Goal: Task Accomplishment & Management: Manage account settings

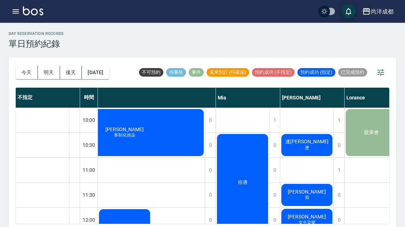
scroll to position [0, 118]
click at [303, 146] on span "燙" at bounding box center [306, 148] width 7 height 6
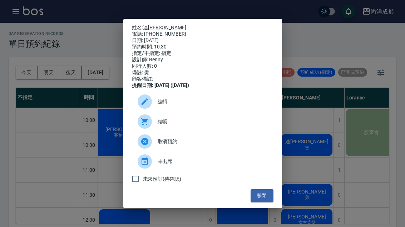
click at [147, 25] on link "連孟如" at bounding box center [164, 28] width 43 height 6
click at [303, 155] on div "姓名: 連孟如 電話: 0966014888 日期: 2025/09/13 預約時間: 10:30 指定/不指定: 指定 設計師: Benny 同行人數: 0…" at bounding box center [202, 113] width 405 height 227
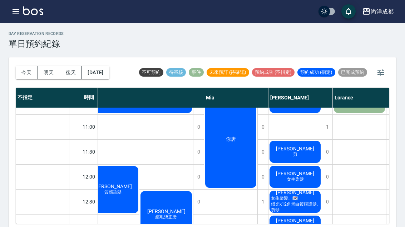
scroll to position [44, 130]
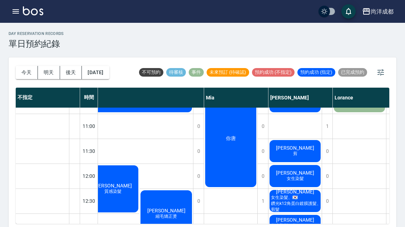
click at [297, 178] on span "女生染髮" at bounding box center [295, 179] width 20 height 6
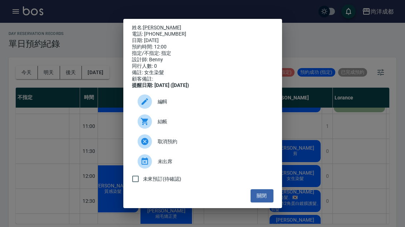
click at [151, 25] on link "[PERSON_NAME]" at bounding box center [162, 28] width 38 height 6
click at [309, 204] on div "姓名: 劉可靚 電話: 0988515830 日期: 2025/09/13 預約時間: 12:00 指定/不指定: 指定 設計師: Benny 同行人數: 0…" at bounding box center [202, 113] width 405 height 227
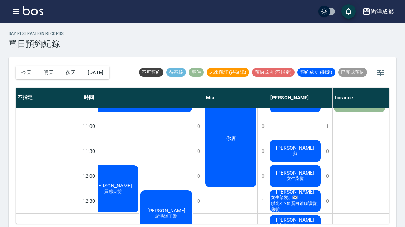
click at [302, 204] on span "女生染髮、🇰🇷鑽光k12角蛋白鍍膜護髮、剪髮" at bounding box center [295, 204] width 53 height 18
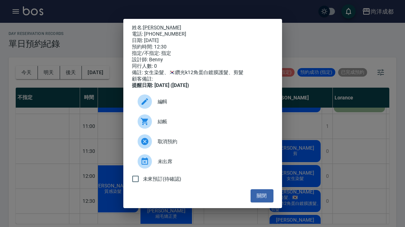
click at [147, 25] on link "張露友" at bounding box center [162, 28] width 38 height 6
click at [46, 151] on div "姓名: 張露友 電話: 0919194258 日期: 2025/09/13 預約時間: 12:30 指定/不指定: 指定 設計師: Benny 同行人數: 0…" at bounding box center [202, 113] width 405 height 227
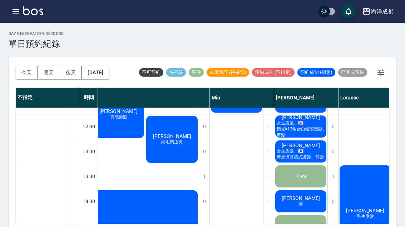
scroll to position [118, 124]
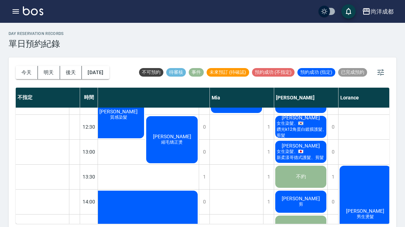
click at [313, 156] on span "女生染髮、🇯🇵新柔漾哥德式護髮、剪髮" at bounding box center [300, 155] width 51 height 12
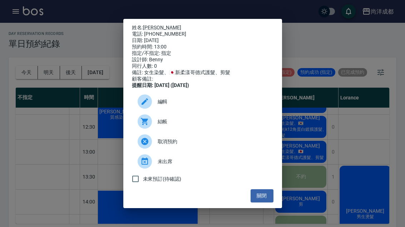
click at [152, 25] on link "蔡鈺萱" at bounding box center [162, 28] width 38 height 6
click at [355, 133] on div "姓名: 蔡鈺萱 電話: 0978233771 日期: 2025/09/13 預約時間: 13:00 指定/不指定: 指定 設計師: Benny 同行人數: 0…" at bounding box center [202, 113] width 405 height 227
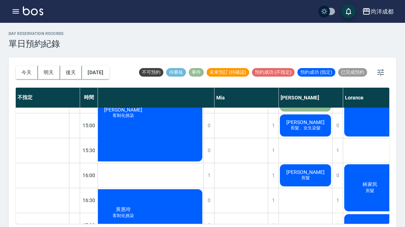
scroll to position [246, 121]
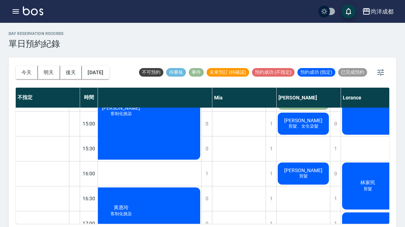
click at [311, 126] on span "剪髮、女生染髮" at bounding box center [303, 127] width 33 height 6
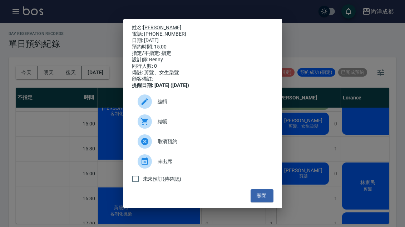
click at [148, 25] on link "陳彥如" at bounding box center [162, 28] width 38 height 6
click at [313, 210] on div "姓名: 陳彥如 電話: 0935917203 日期: 2025/09/13 預約時間: 15:00 指定/不指定: 指定 設計師: Benny 同行人數: 0…" at bounding box center [202, 113] width 405 height 227
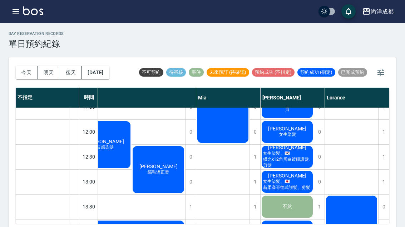
scroll to position [89, 137]
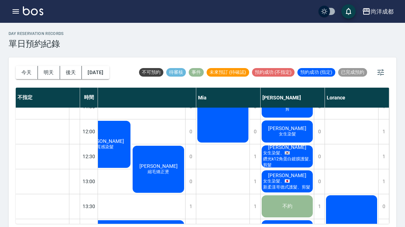
click at [286, 184] on span "女生染髮、🇯🇵新柔漾哥德式護髮、剪髮" at bounding box center [286, 185] width 51 height 12
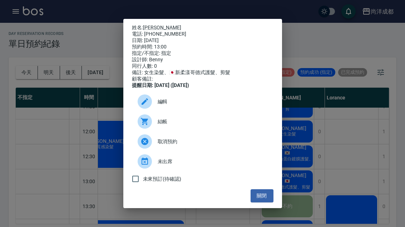
click at [262, 202] on button "關閉" at bounding box center [261, 196] width 23 height 13
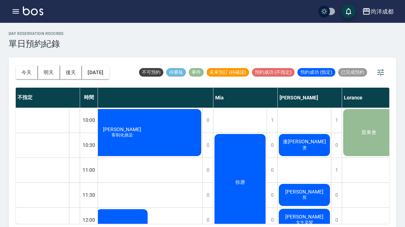
scroll to position [0, 120]
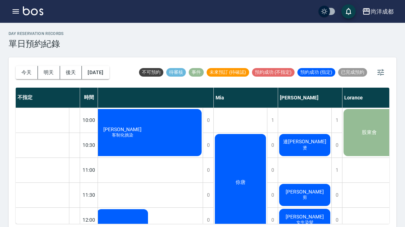
click at [306, 142] on span "連[PERSON_NAME]" at bounding box center [304, 142] width 46 height 6
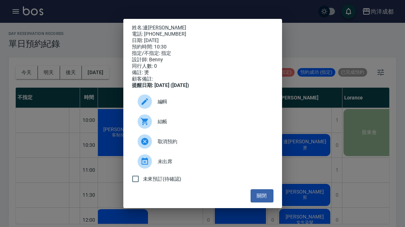
click at [263, 201] on button "關閉" at bounding box center [261, 196] width 23 height 13
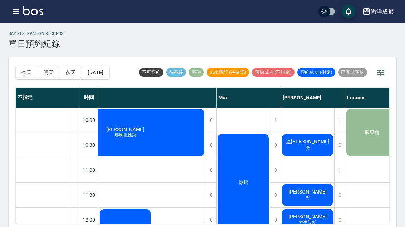
scroll to position [0, 118]
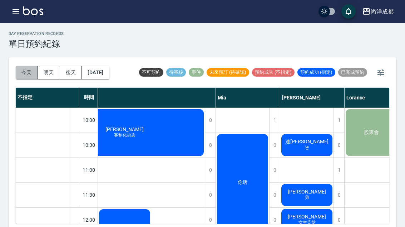
click at [24, 70] on button "今天" at bounding box center [27, 72] width 22 height 13
click at [49, 72] on button "明天" at bounding box center [49, 72] width 22 height 13
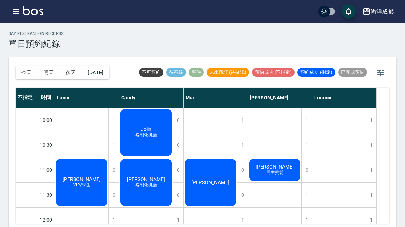
click at [27, 75] on button "今天" at bounding box center [27, 72] width 22 height 13
click at [27, 75] on div at bounding box center [202, 113] width 405 height 227
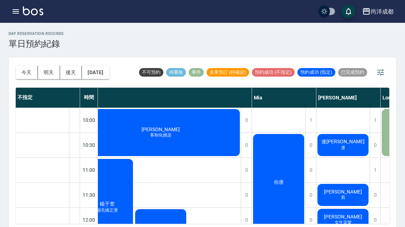
scroll to position [0, 82]
click at [36, 77] on button "今天" at bounding box center [27, 72] width 22 height 13
click at [35, 77] on button "今天" at bounding box center [27, 72] width 22 height 13
click at [25, 75] on button "今天" at bounding box center [27, 72] width 22 height 13
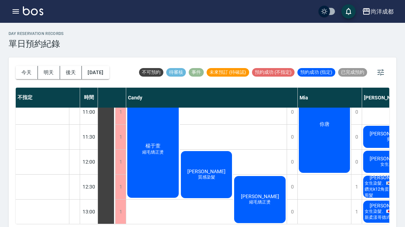
scroll to position [60, 43]
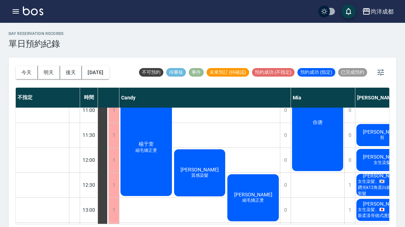
click at [22, 68] on button "今天" at bounding box center [27, 72] width 22 height 13
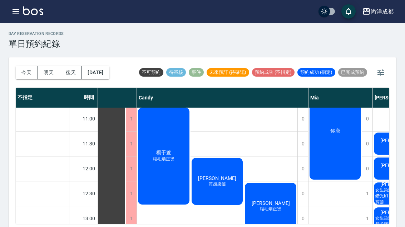
scroll to position [52, 25]
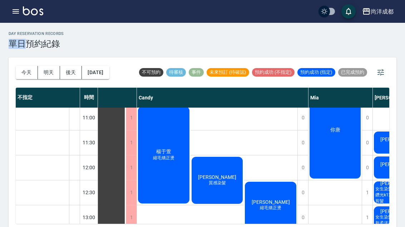
click at [19, 75] on button "今天" at bounding box center [27, 72] width 22 height 13
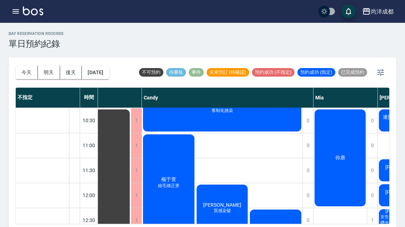
scroll to position [31, 22]
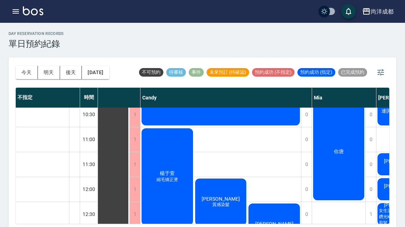
click at [161, 200] on div "楊于萱 縮毛矯正燙" at bounding box center [167, 176] width 54 height 99
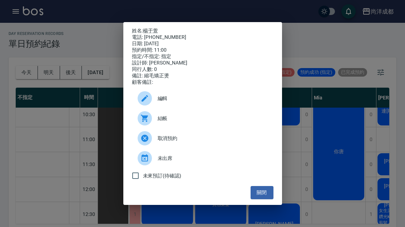
click at [265, 200] on button "關閉" at bounding box center [261, 192] width 23 height 13
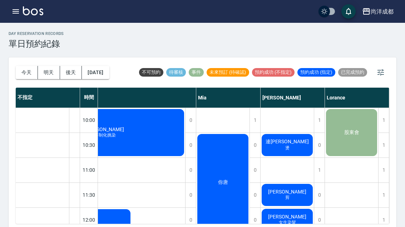
scroll to position [0, 137]
click at [296, 194] on div "蔡柏軒 剪" at bounding box center [286, 195] width 53 height 24
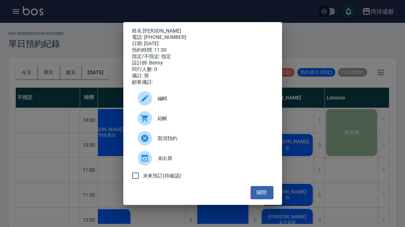
click at [352, 186] on div "姓名: 蔡柏軒 電話: 0920537546 日期: 2025/09/13 預約時間: 11:30 指定/不指定: 指定 設計師: Benny 同行人數: 0…" at bounding box center [202, 113] width 405 height 227
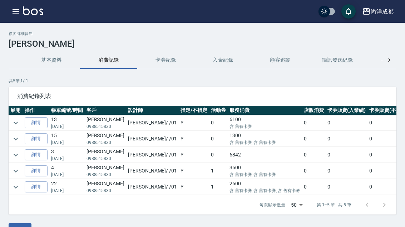
click at [34, 124] on link "詳情" at bounding box center [36, 122] width 23 height 11
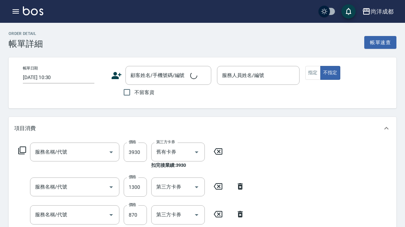
type input "自備鍍膜(606)"
type input "燙髮(301)"
type input "剪髮(401)"
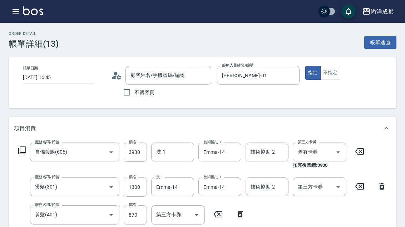
type input "2025/06/21 16:45"
type input "Benny-01"
type input "210"
type input "劉可靚/0988515830/"
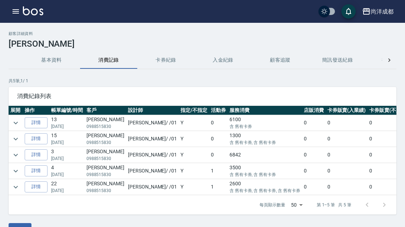
click at [31, 157] on link "詳情" at bounding box center [36, 155] width 23 height 11
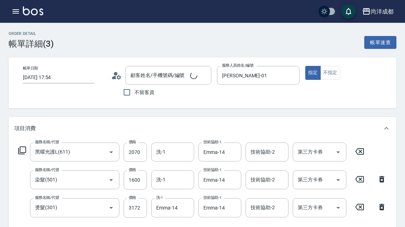
type input "2025/02/16 17:54"
type input "Benny-01"
type input "黑曜光護L(611)"
type input "染髮(501)"
type input "燙髮(301)"
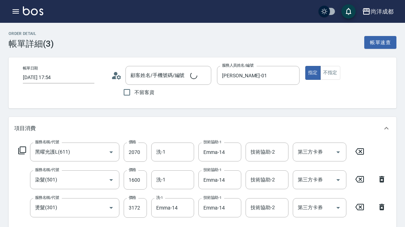
type input "劉可靚/0988515830/"
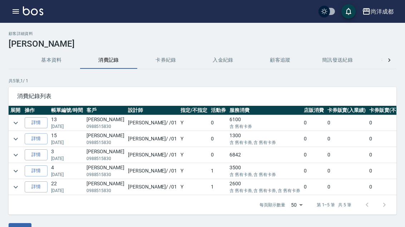
click at [32, 173] on link "詳情" at bounding box center [36, 171] width 23 height 11
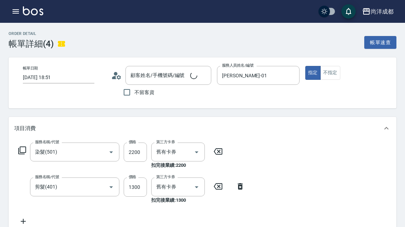
type input "2024/12/31 18:51"
type input "Benny-01"
type input "染髮(501)"
type input "剪髮(401)"
type input "劉可靚/0988515830/"
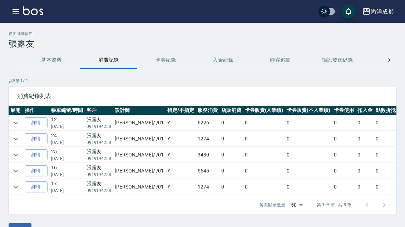
click at [34, 126] on link "詳情" at bounding box center [36, 122] width 23 height 11
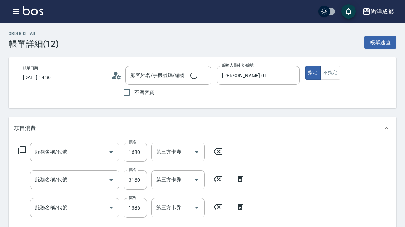
type input "[DATE] 14:36"
type input "張露友/0919194258/null"
type input "[PERSON_NAME]-01"
type input "信用卡"
type input "新柔漾護M(614)"
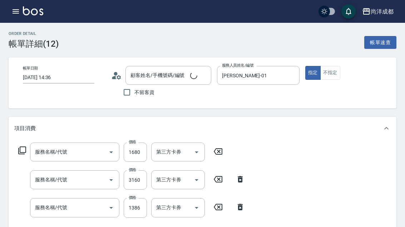
type input "染髮(501)"
type input "剪髮(401)"
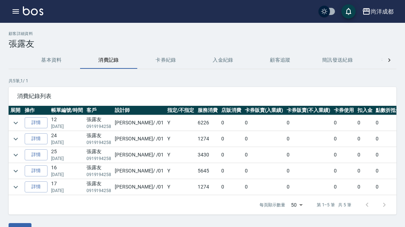
click at [32, 172] on link "詳情" at bounding box center [36, 171] width 23 height 11
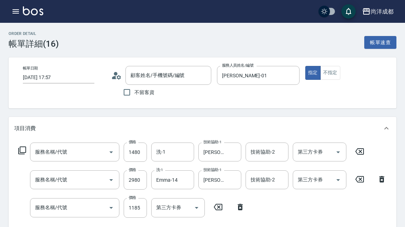
type input "2025/02/09 17:57"
type input "[PERSON_NAME]-01"
type input "張露友/0919194258/null"
type input "新柔漾護M(614)"
type input "染髮(501)"
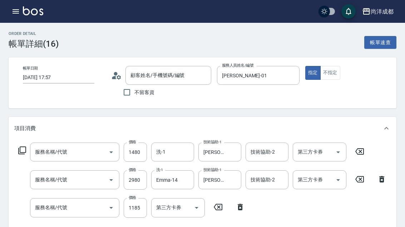
type input "剪髮(401)"
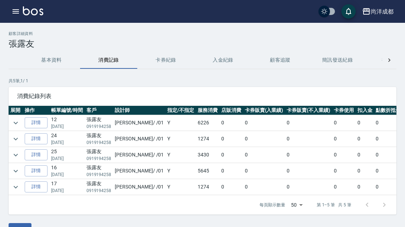
click at [34, 185] on link "詳情" at bounding box center [36, 187] width 23 height 11
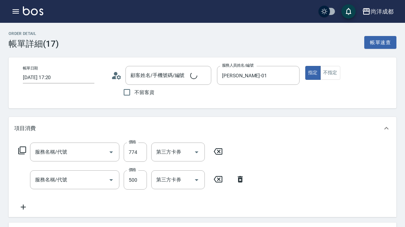
type input "2024/12/28 17:20"
type input "Benny-01"
type input "剪髮(401)"
type input "洗髮(201)"
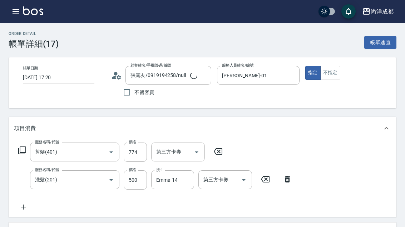
type input "張露友/0919194258/null"
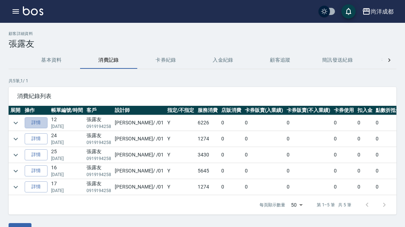
click at [31, 120] on link "詳情" at bounding box center [36, 122] width 23 height 11
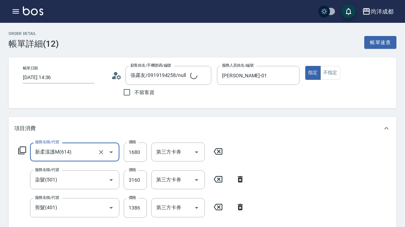
type input "張露友/0919194258/null"
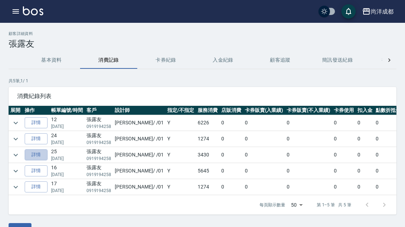
click at [31, 156] on link "詳情" at bounding box center [36, 155] width 23 height 11
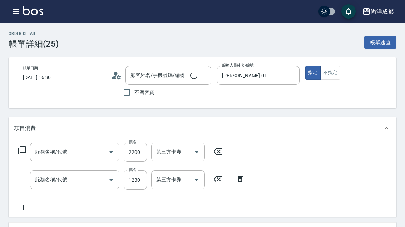
type input "2025/04/06 16:30"
type input "Benny-01"
type input "染髮(501)"
type input "剪髮(401)"
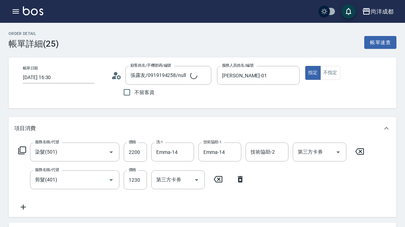
type input "張露友/0919194258/null"
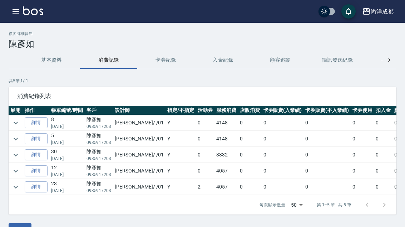
click at [32, 122] on link "詳情" at bounding box center [36, 122] width 23 height 11
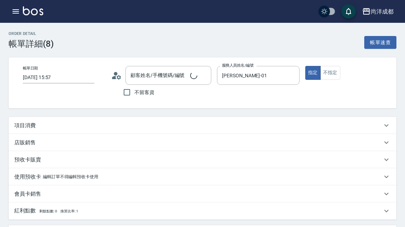
type input "[DATE] 15:57"
type input "[PERSON_NAME]-01"
type input "陳彥如/0935917203/null"
type input "信用卡"
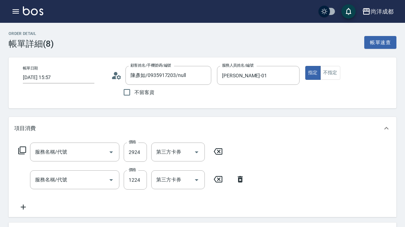
type input "染髮(501)"
type input "剪髮(401)"
